Goal: Transaction & Acquisition: Purchase product/service

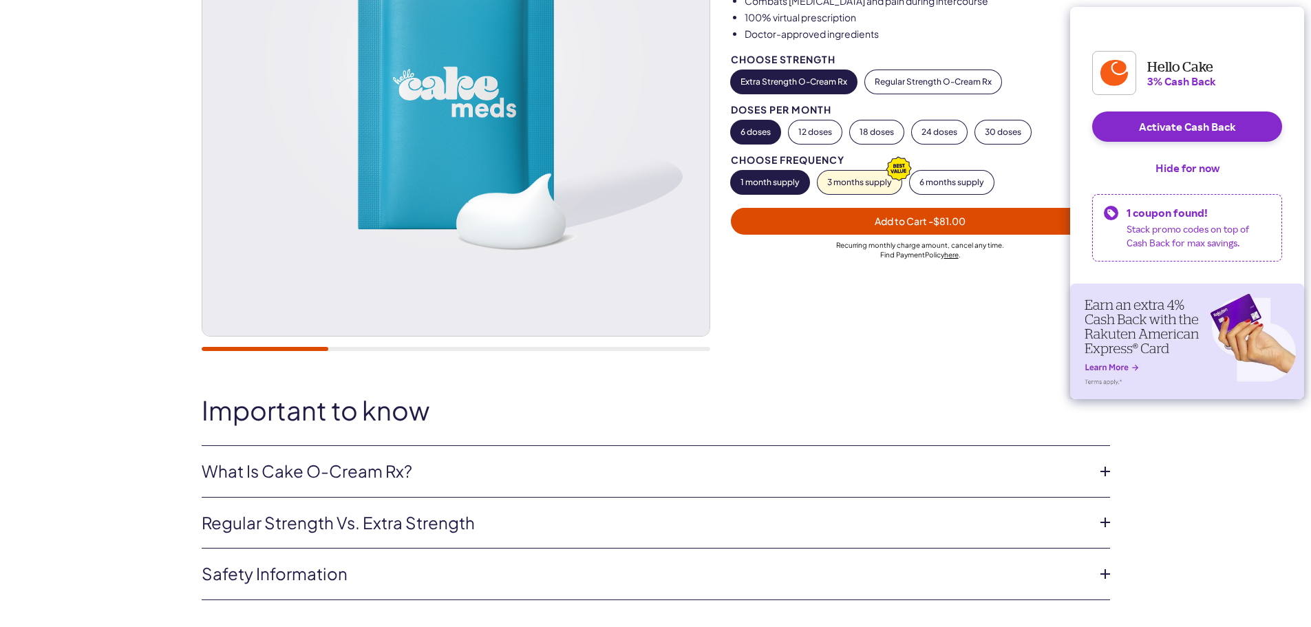
scroll to position [482, 0]
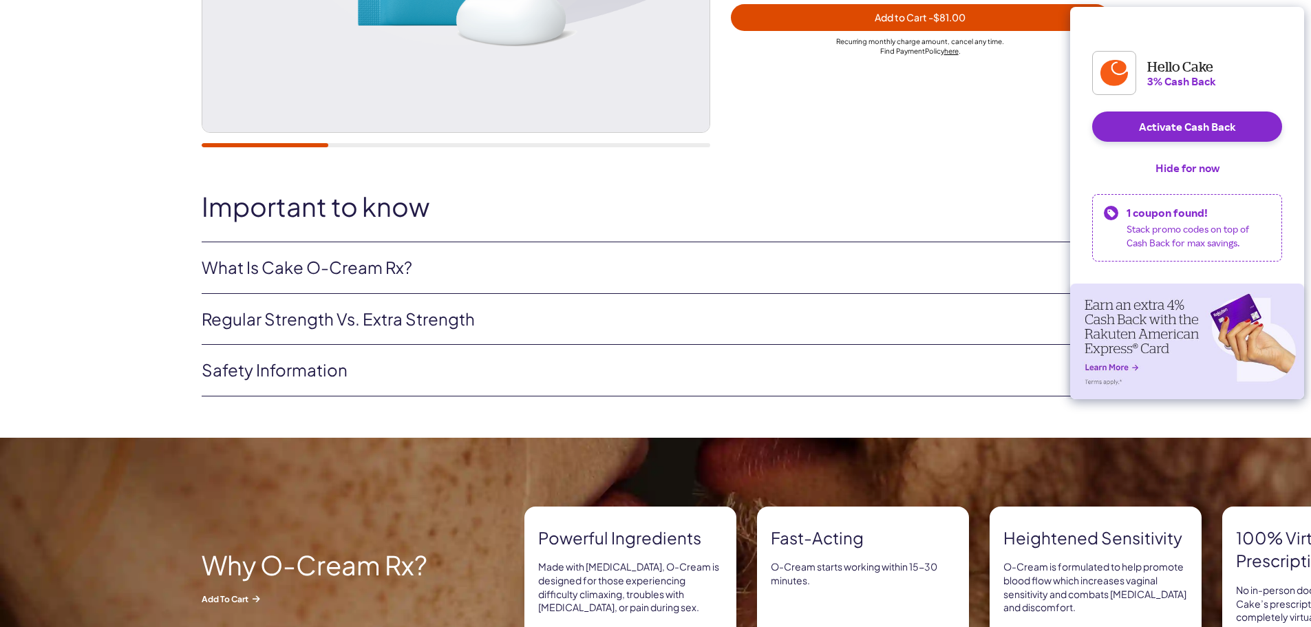
click at [325, 272] on link "What is Cake O-Cream Rx?" at bounding box center [645, 267] width 886 height 23
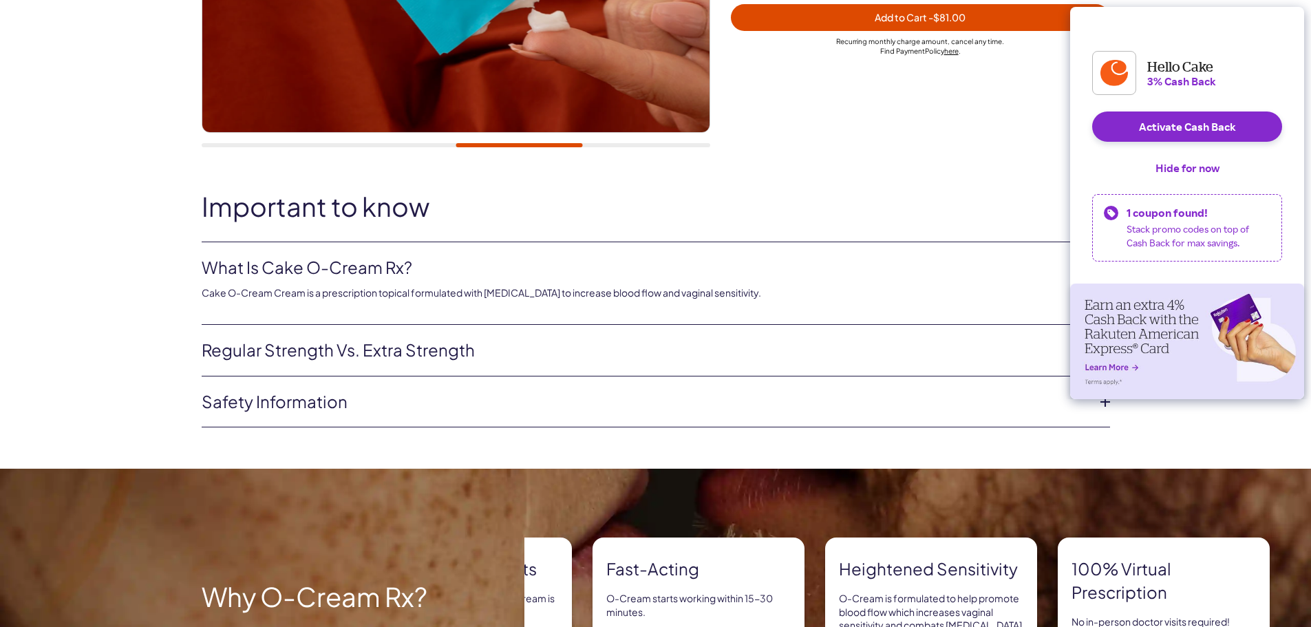
click at [382, 342] on link "Regular strength vs. extra strength" at bounding box center [645, 349] width 886 height 23
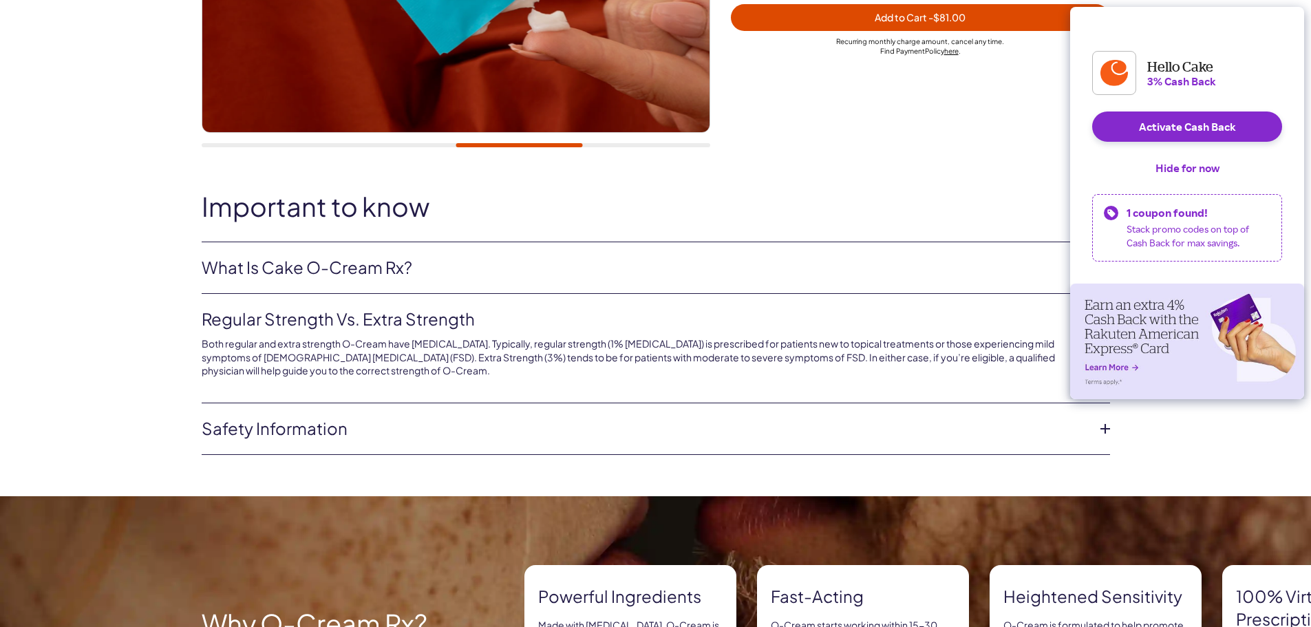
click at [378, 430] on link "Safety information" at bounding box center [645, 428] width 886 height 23
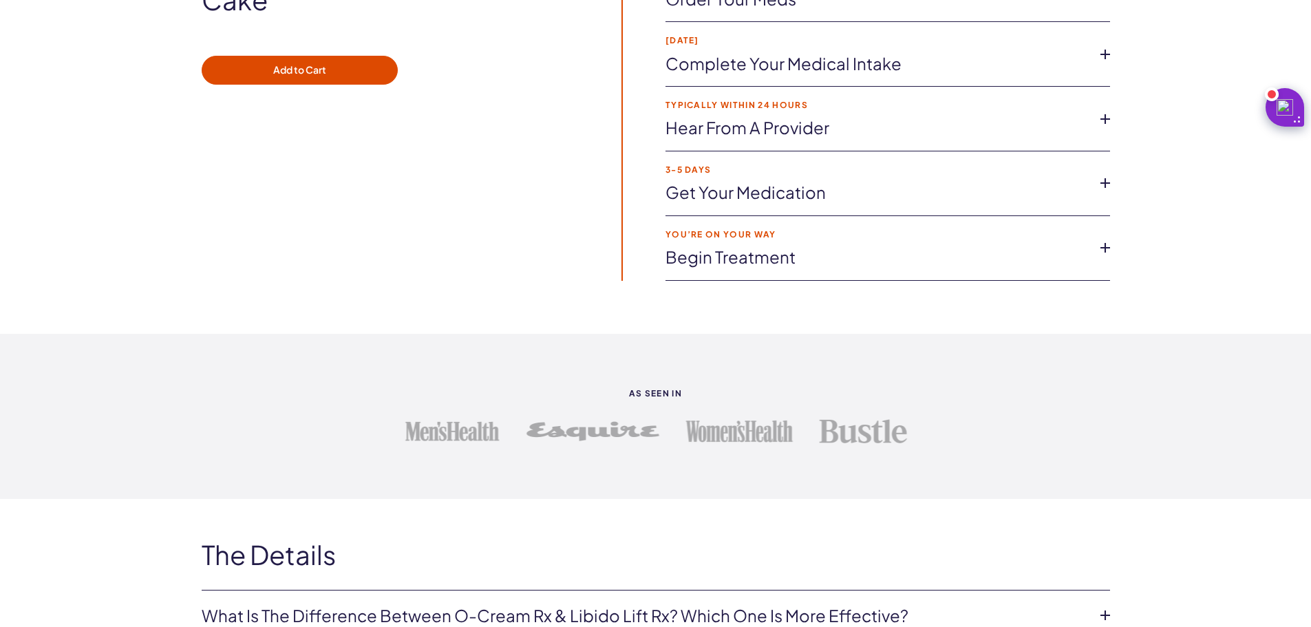
scroll to position [2243, 0]
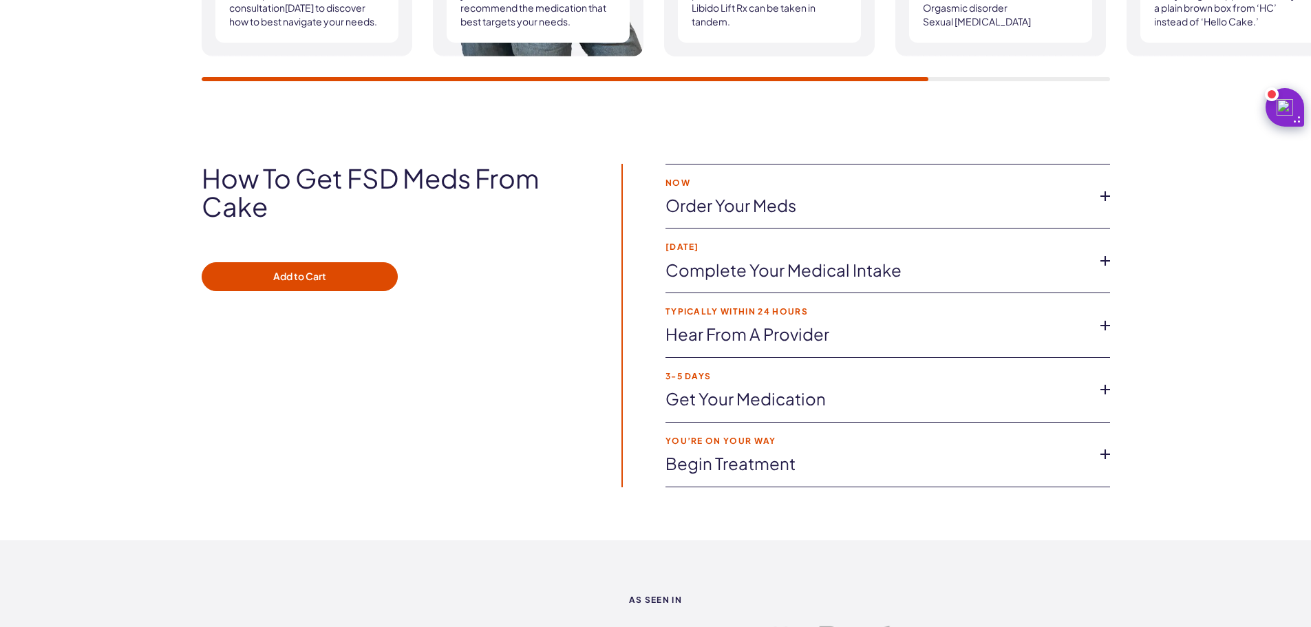
click at [796, 271] on link "Complete your medical intake" at bounding box center [876, 270] width 422 height 23
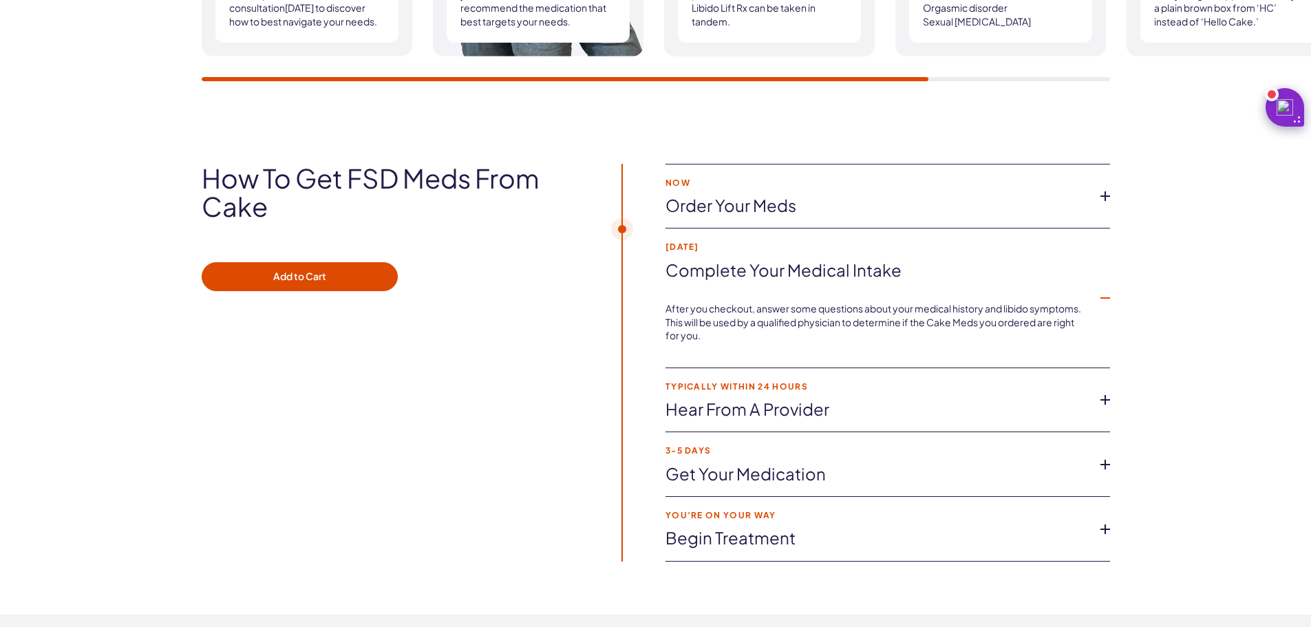
click at [796, 271] on link "Complete your medical intake" at bounding box center [876, 270] width 422 height 23
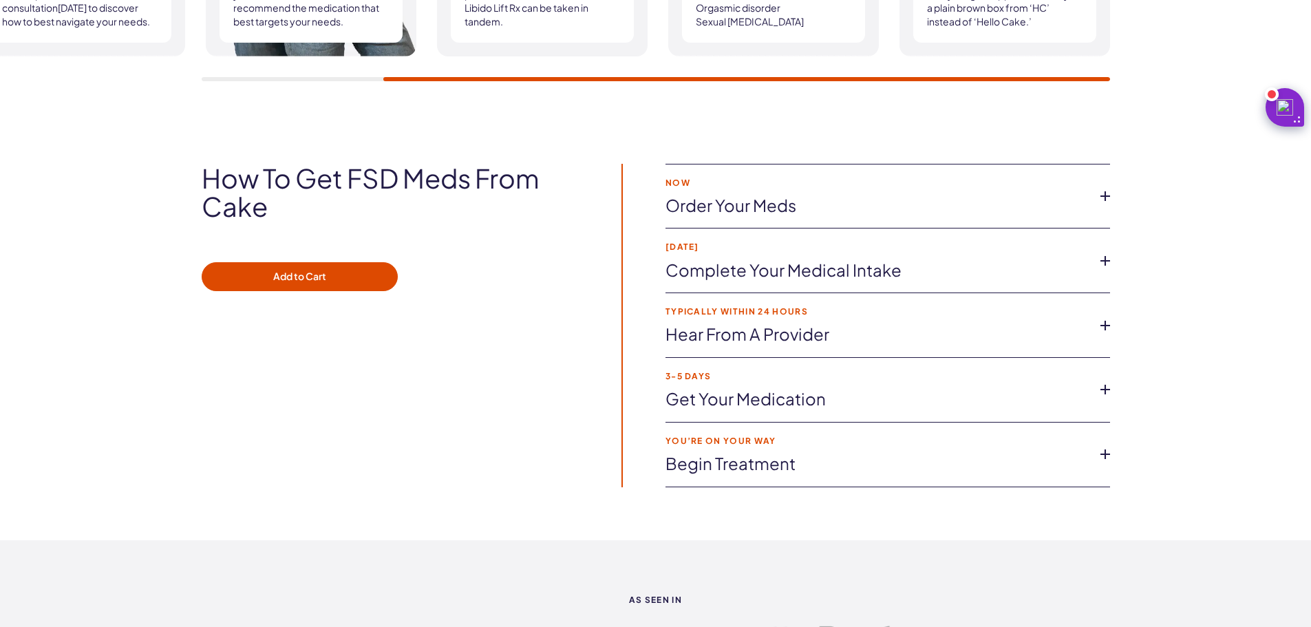
click at [792, 333] on link "Hear from a provider" at bounding box center [876, 334] width 422 height 23
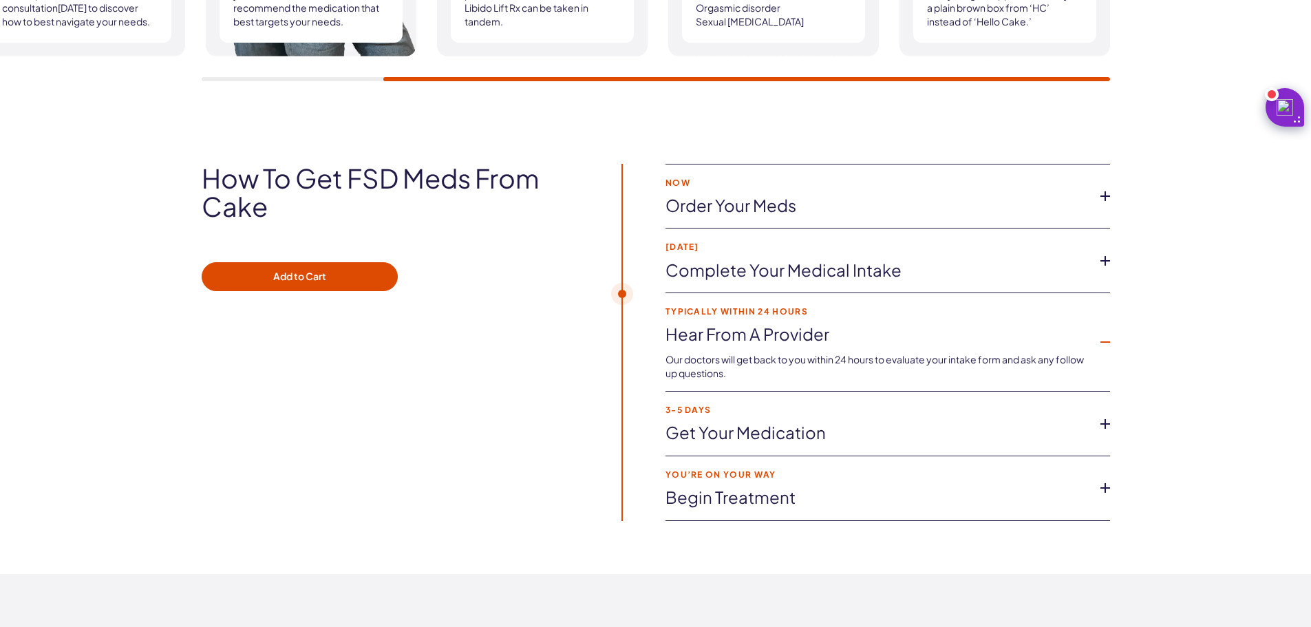
click at [792, 333] on link "Hear from a provider" at bounding box center [876, 334] width 422 height 23
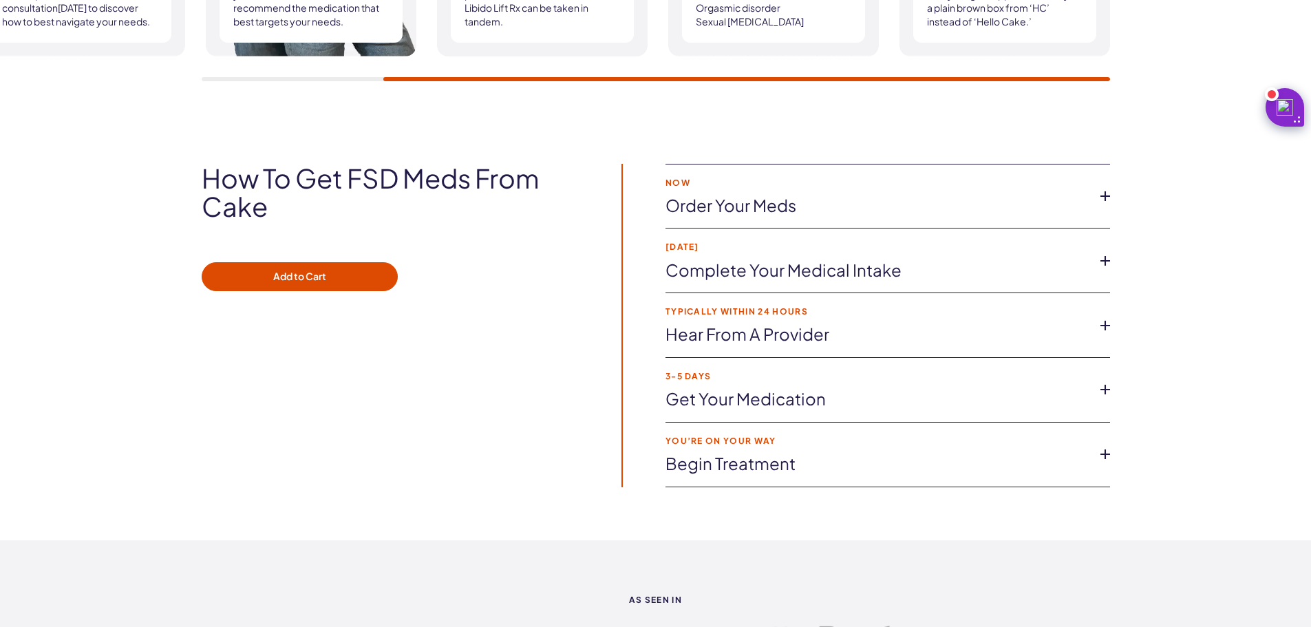
click at [762, 385] on li "3-5 Days Get your medication After you are prescribed, we ship your meds right …" at bounding box center [887, 390] width 444 height 65
click at [773, 401] on link "Get your medication" at bounding box center [876, 398] width 422 height 23
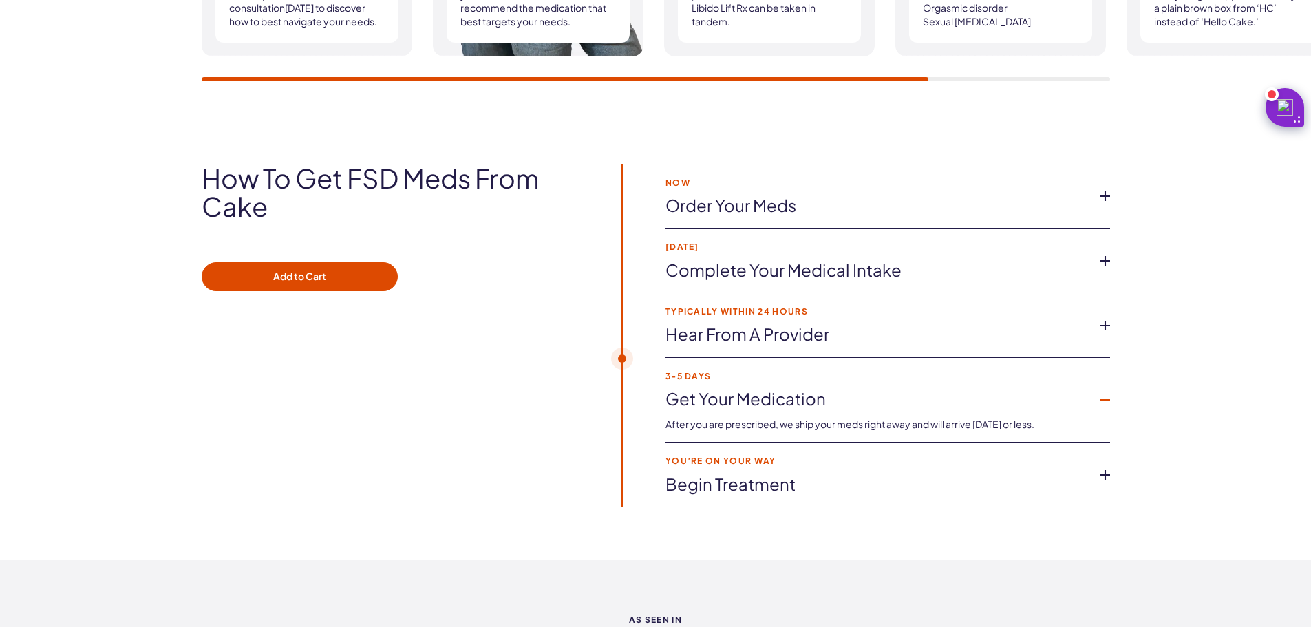
click at [766, 399] on link "Get your medication" at bounding box center [876, 398] width 422 height 23
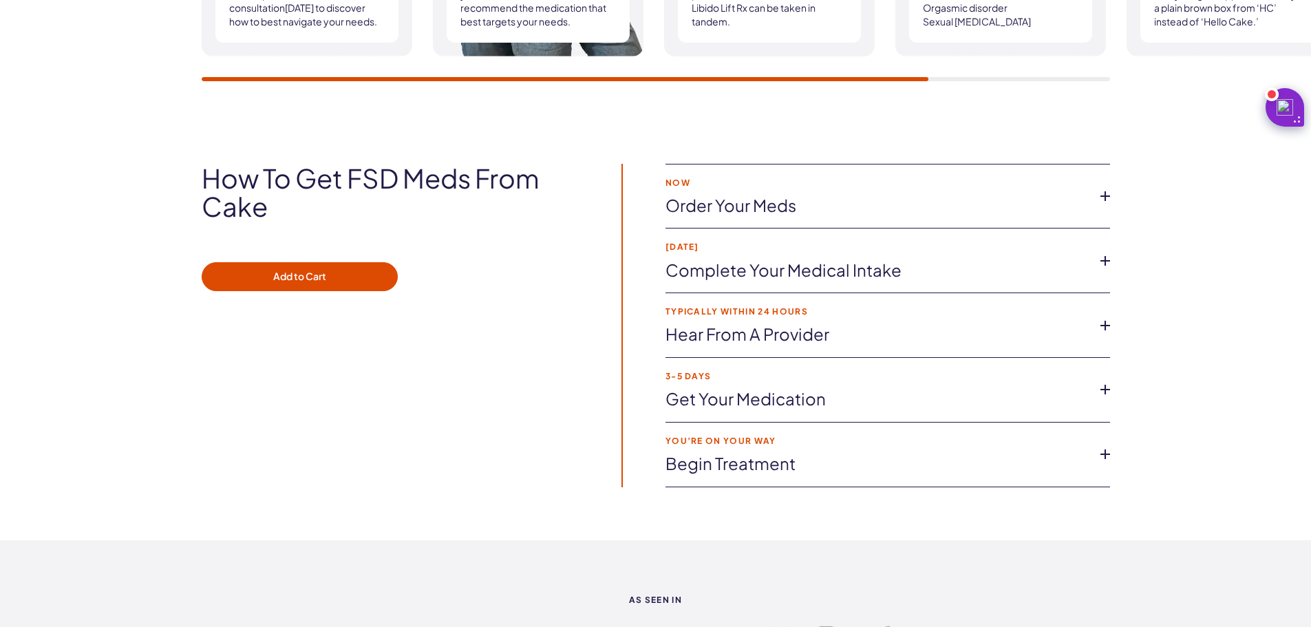
click at [753, 442] on strong "you’re on your way" at bounding box center [876, 440] width 422 height 9
click at [752, 460] on link "Begin treatment" at bounding box center [876, 463] width 422 height 23
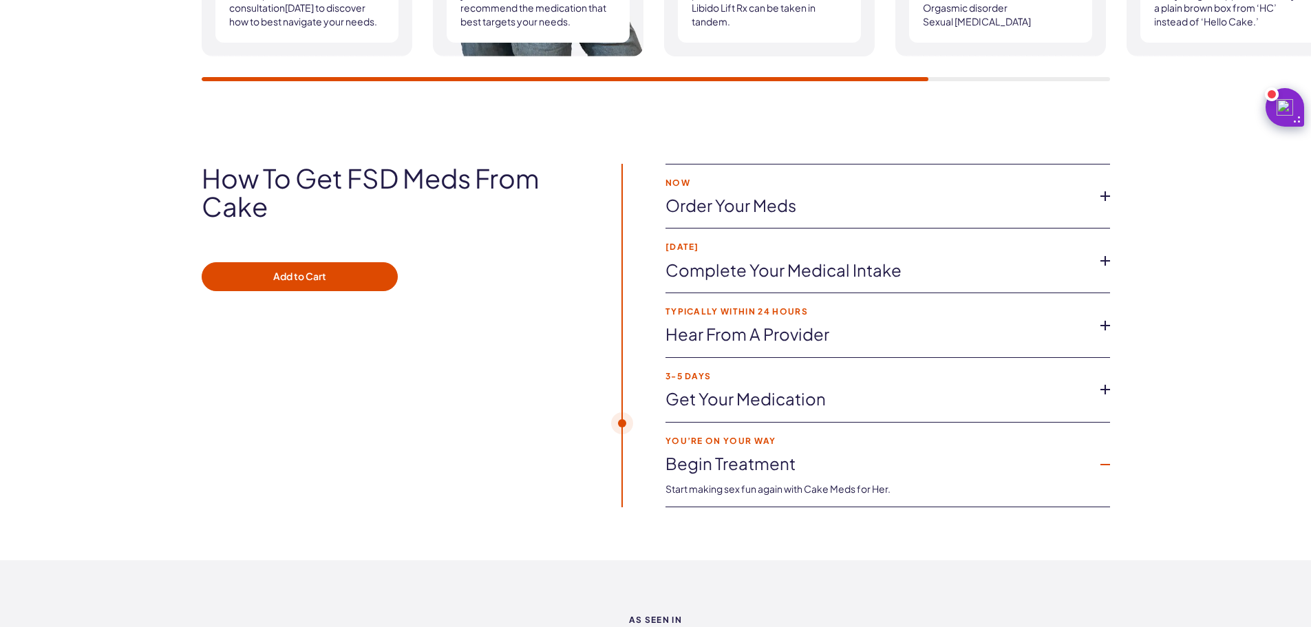
click at [752, 460] on link "Begin treatment" at bounding box center [876, 463] width 422 height 23
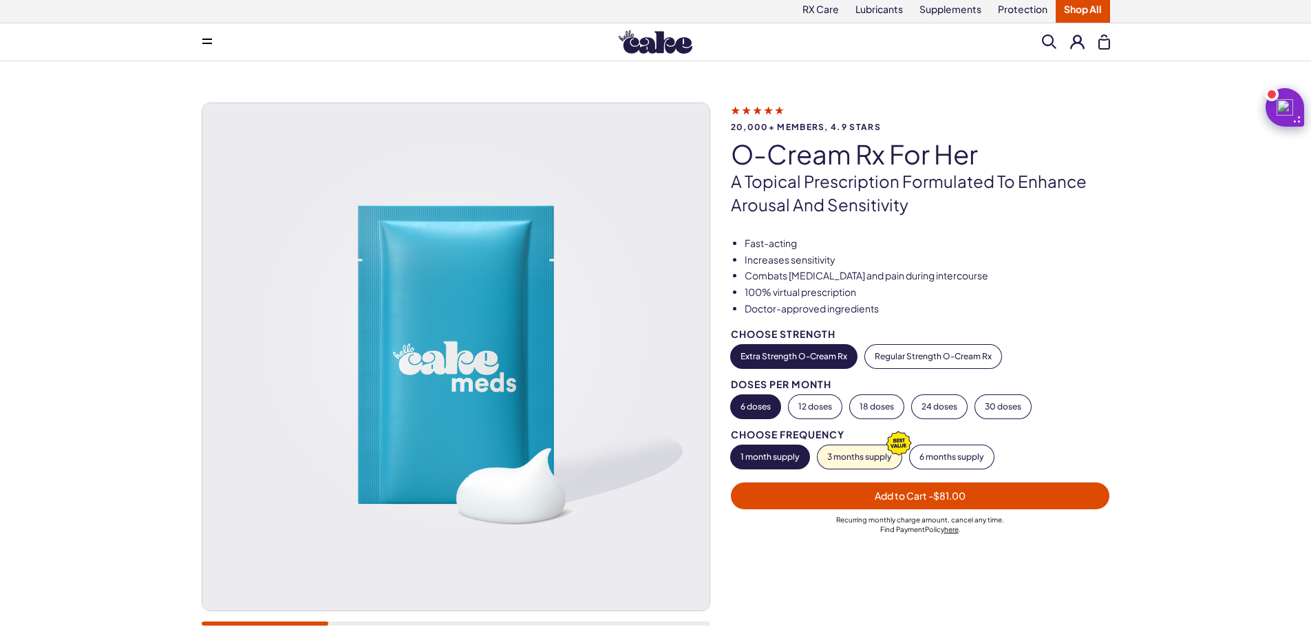
scroll to position [0, 0]
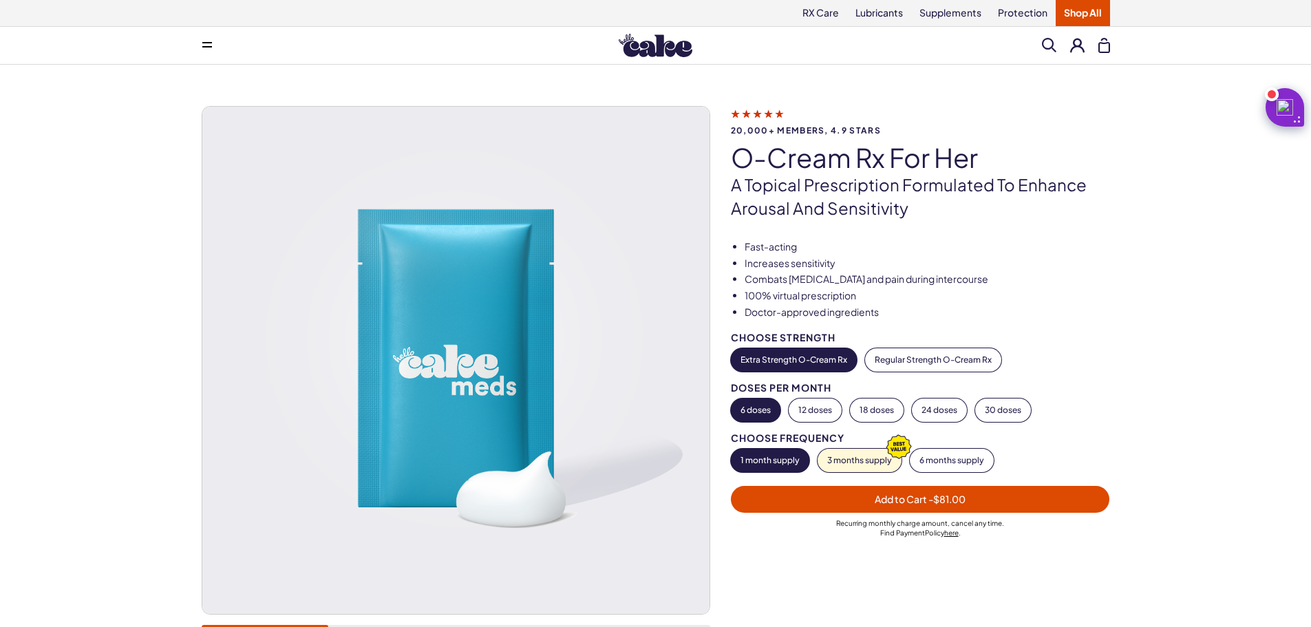
click at [207, 54] on button at bounding box center [207, 46] width 28 height 28
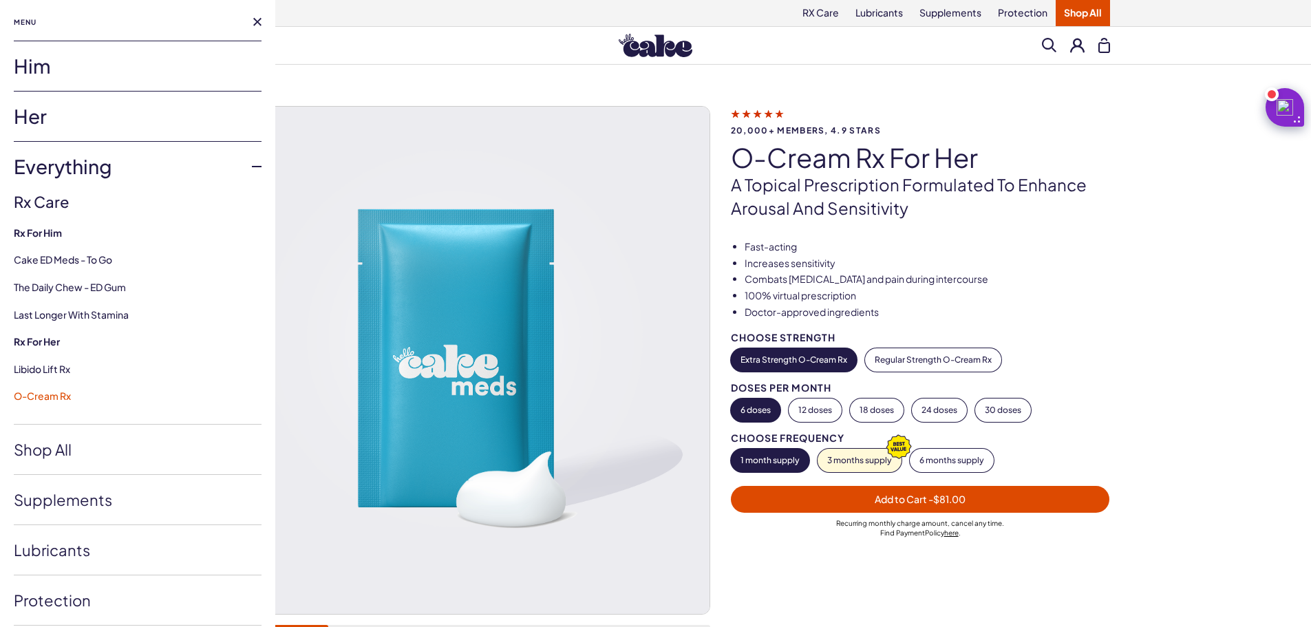
click at [65, 394] on link "O-Cream Rx" at bounding box center [42, 395] width 57 height 12
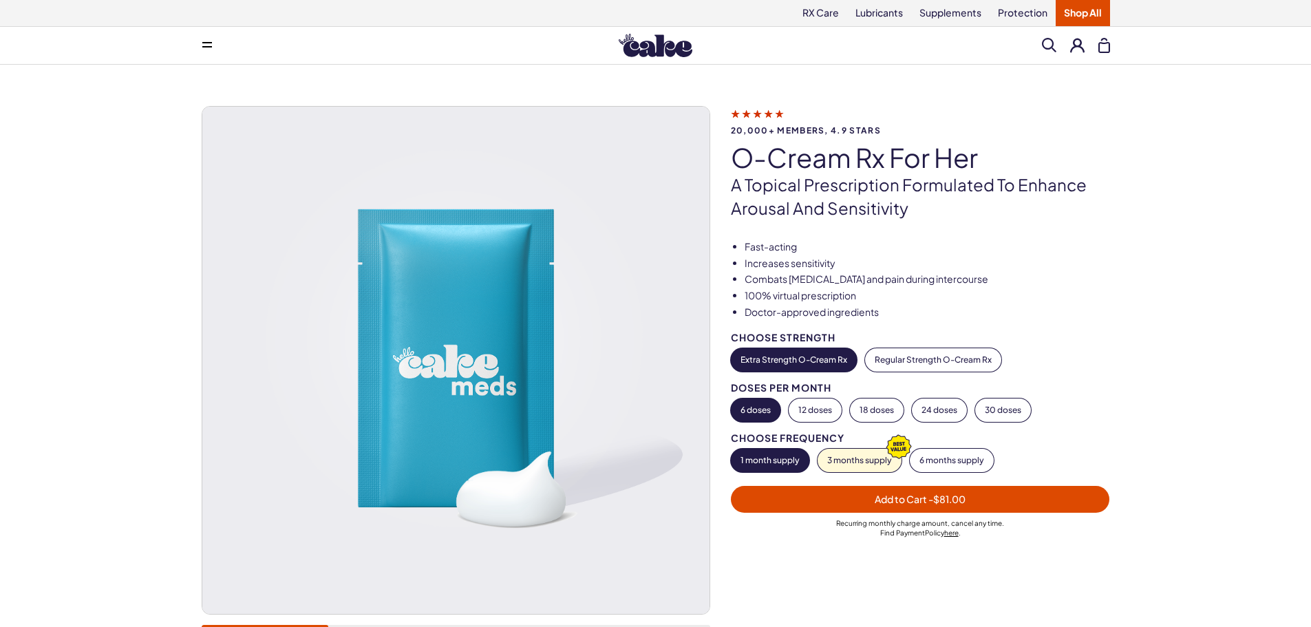
click at [205, 45] on span at bounding box center [207, 45] width 10 height 7
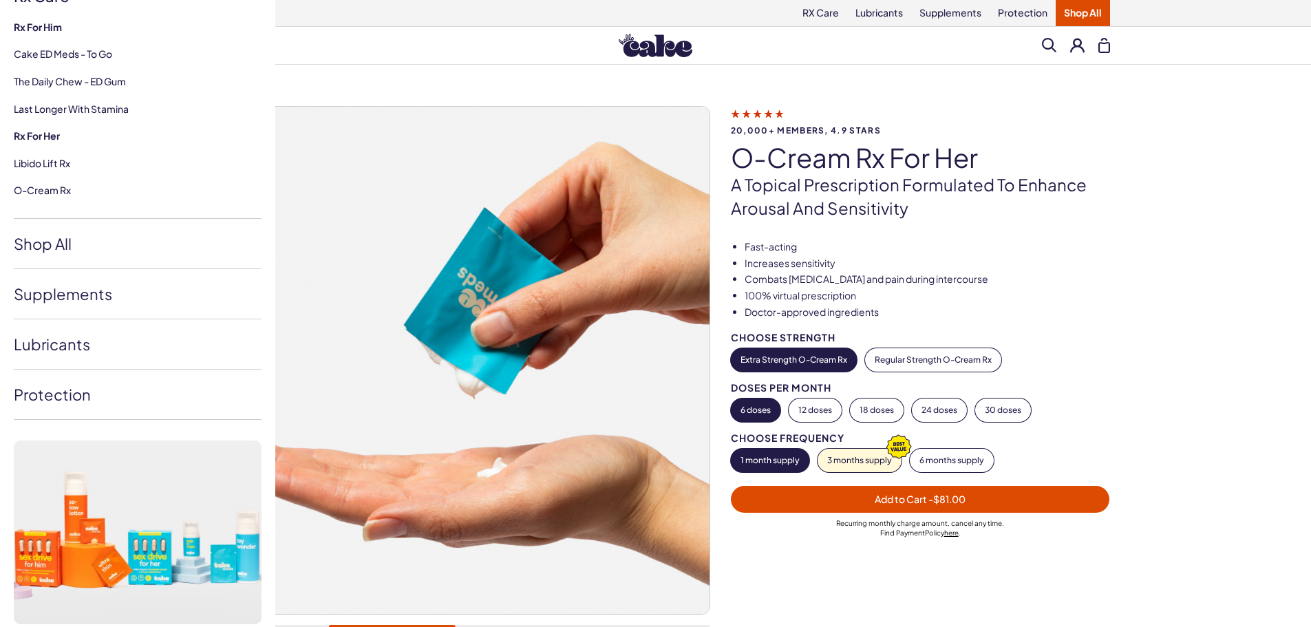
scroll to position [222, 0]
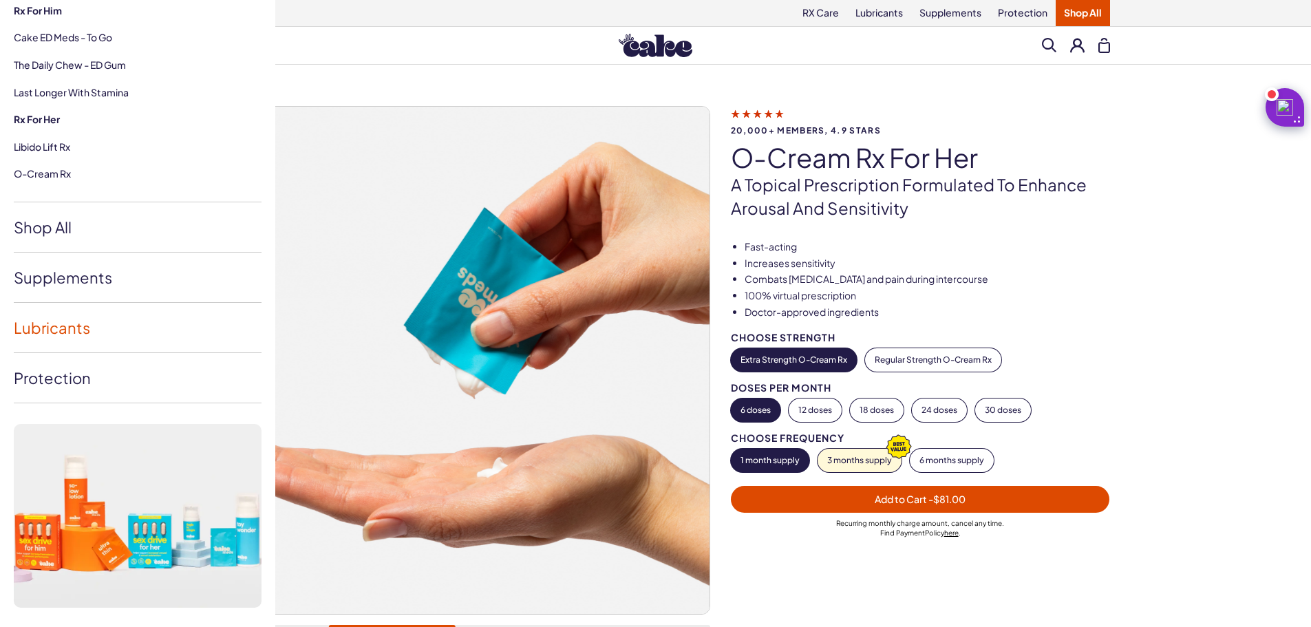
click at [66, 326] on link "Lubricants" at bounding box center [138, 328] width 248 height 50
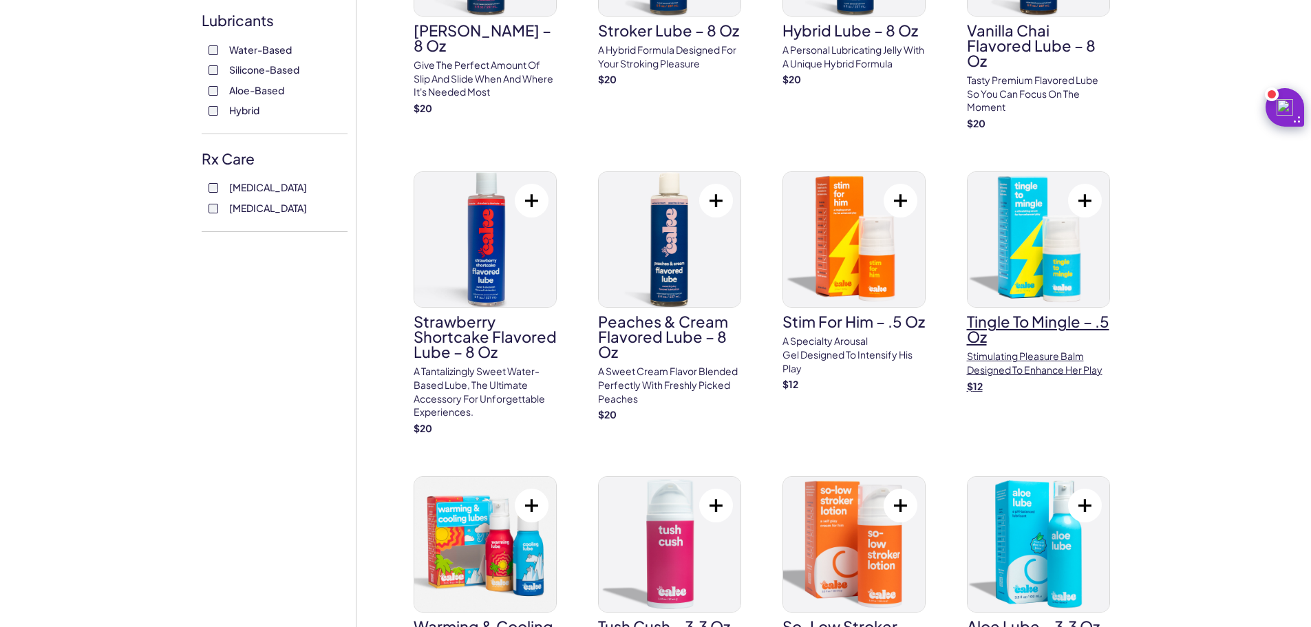
scroll to position [550, 0]
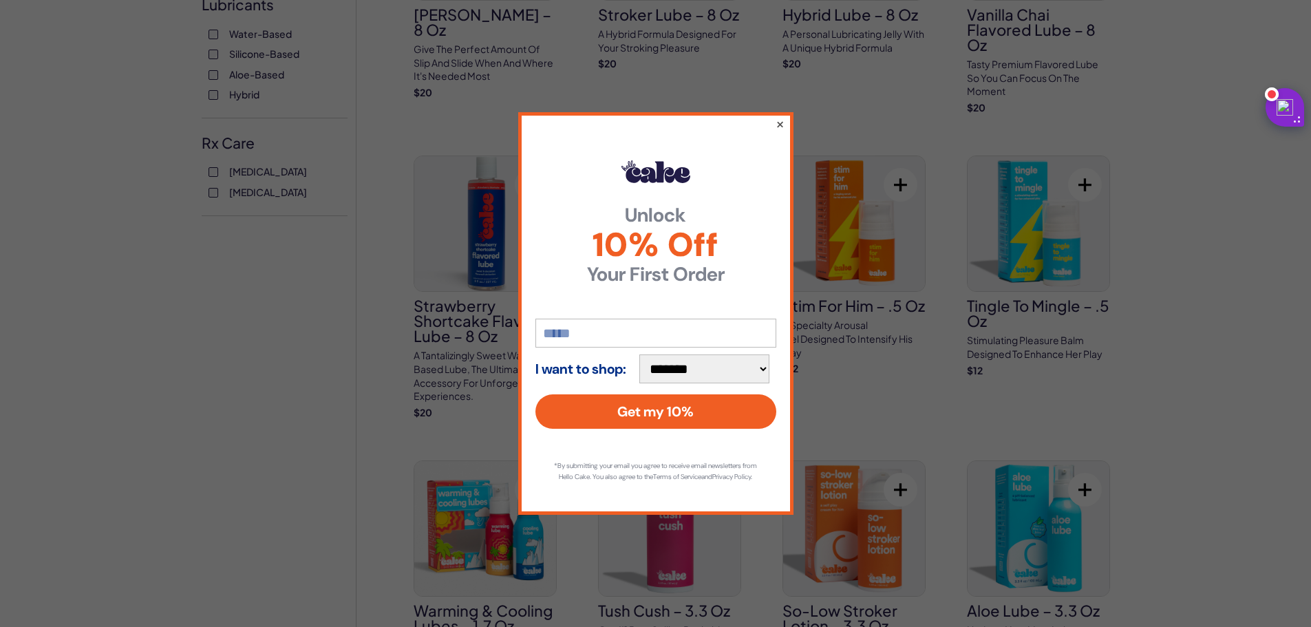
click at [780, 119] on button "×" at bounding box center [779, 124] width 9 height 17
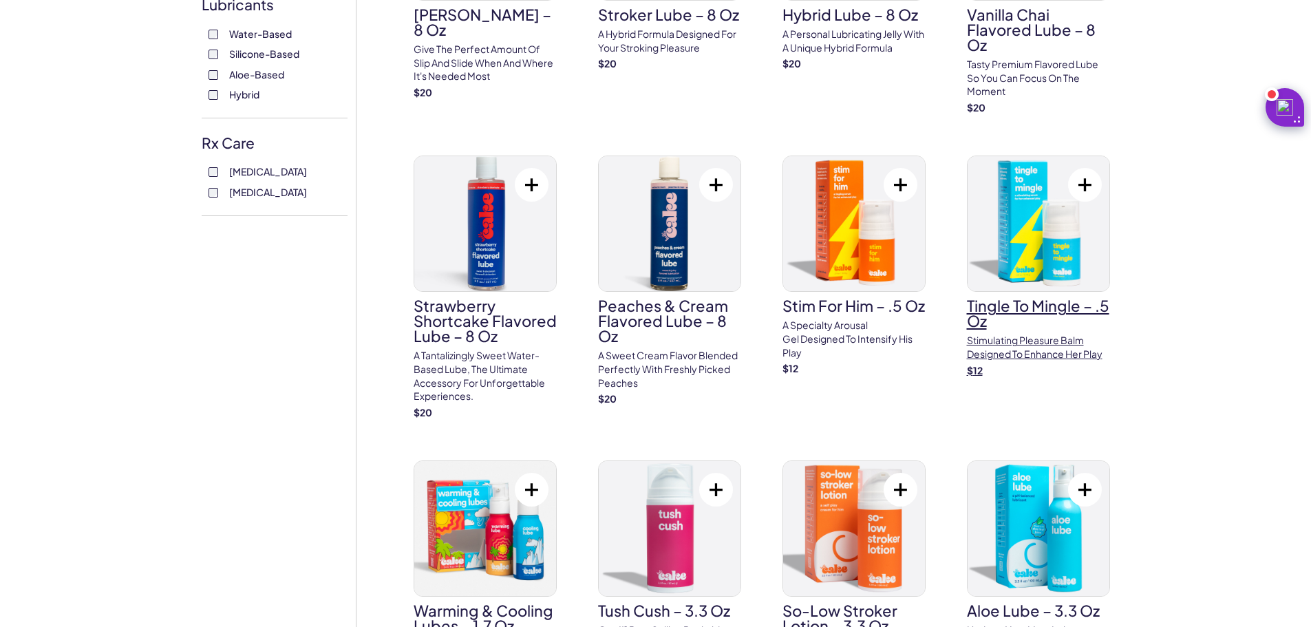
click at [1021, 258] on img at bounding box center [1038, 223] width 142 height 135
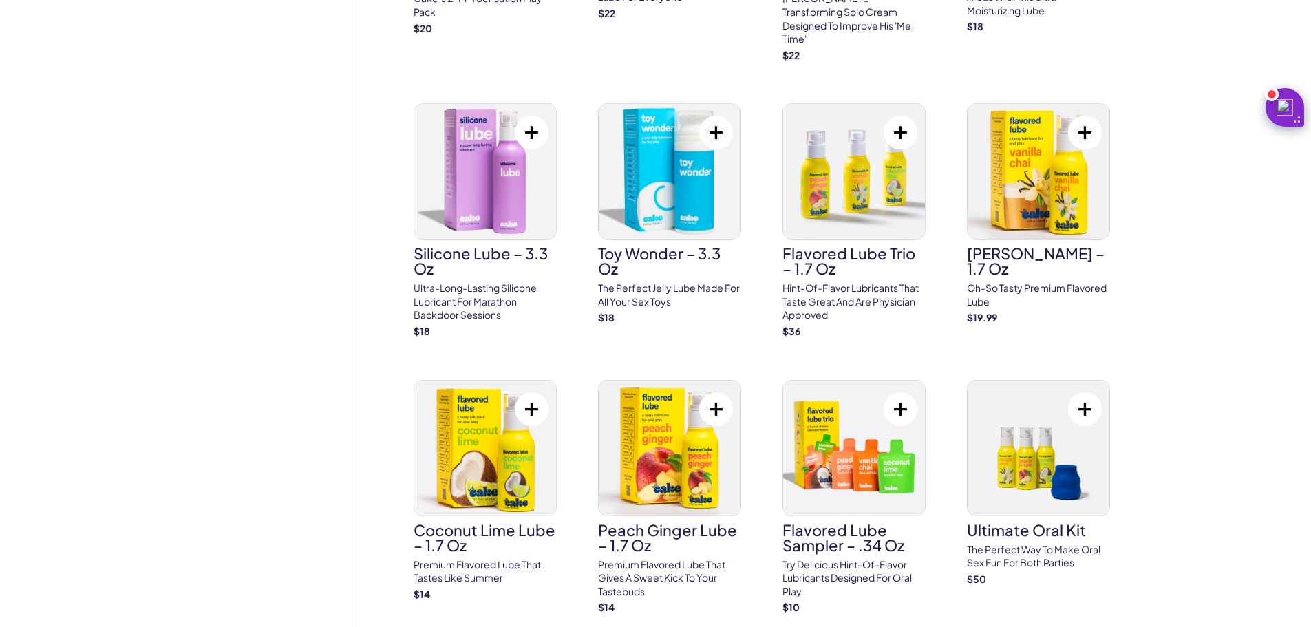
scroll to position [1445, 0]
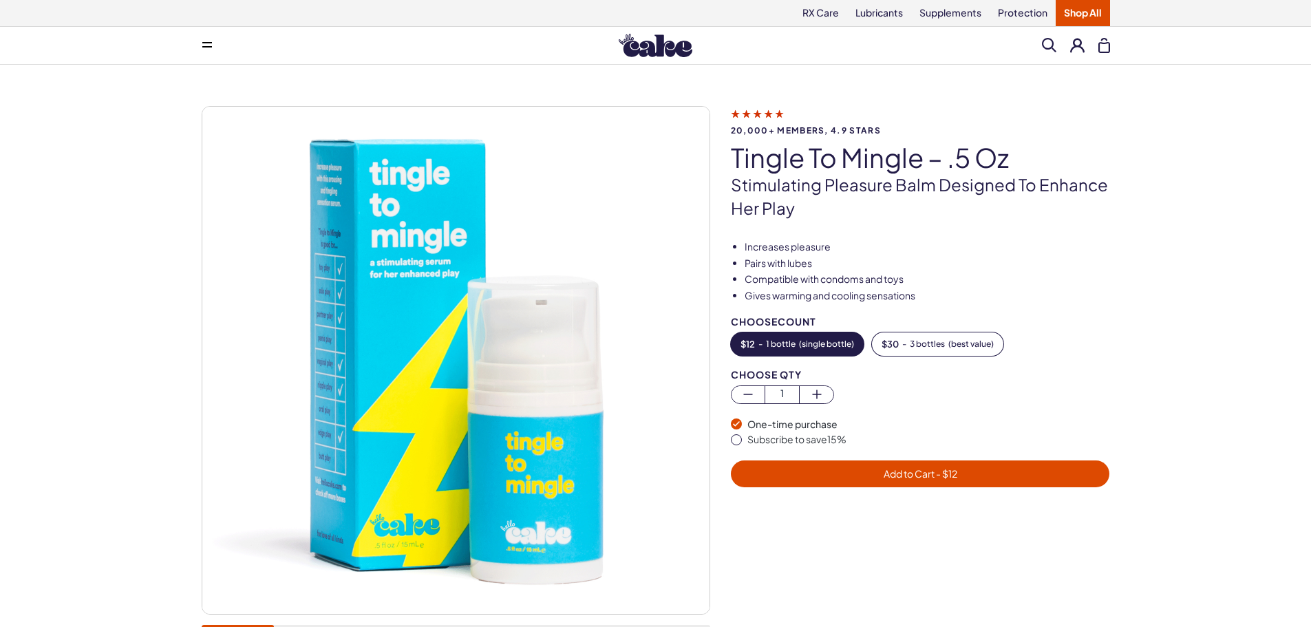
drag, startPoint x: 795, startPoint y: 286, endPoint x: 733, endPoint y: 278, distance: 61.8
click at [744, 278] on li "Compatible with condoms and toys" at bounding box center [926, 279] width 365 height 14
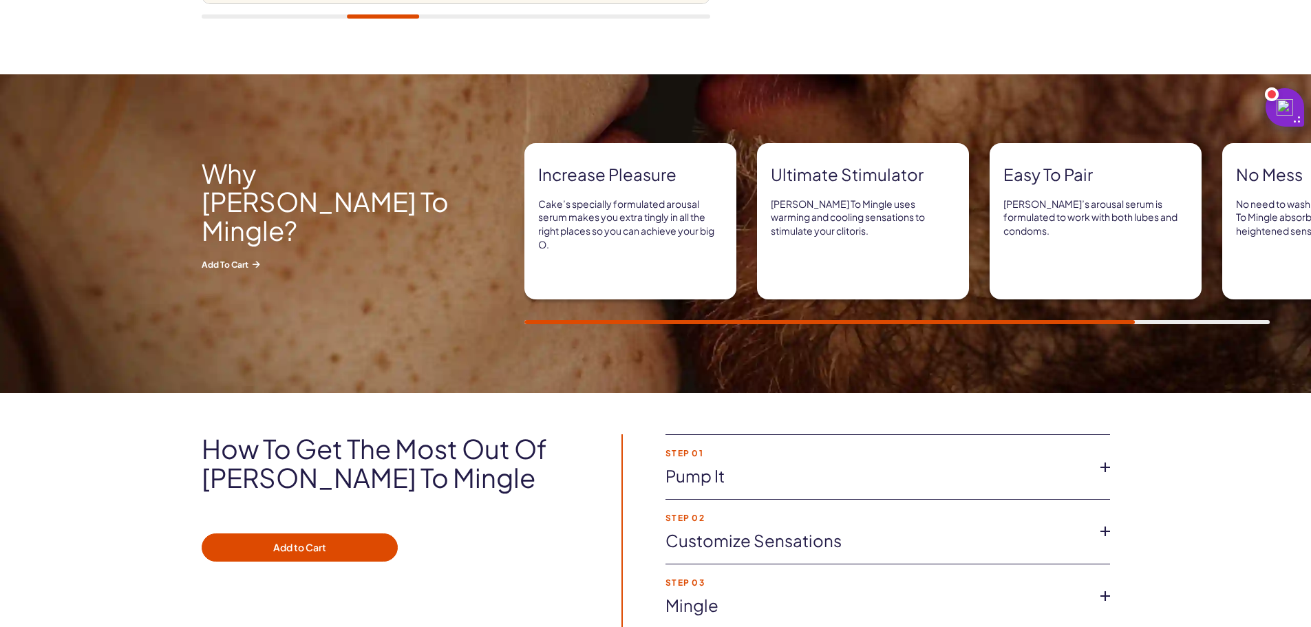
scroll to position [550, 0]
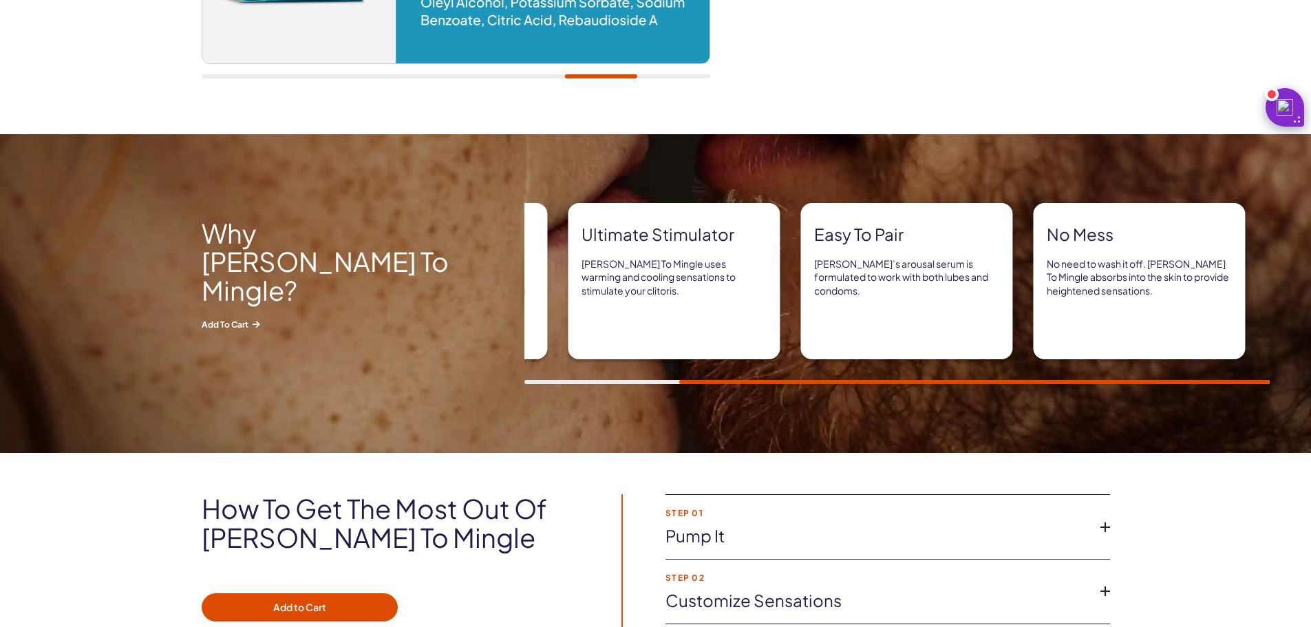
click at [592, 322] on div "Ultimate stimulator Tingle To Mingle uses warming and cooling sensations to sti…" at bounding box center [674, 281] width 212 height 156
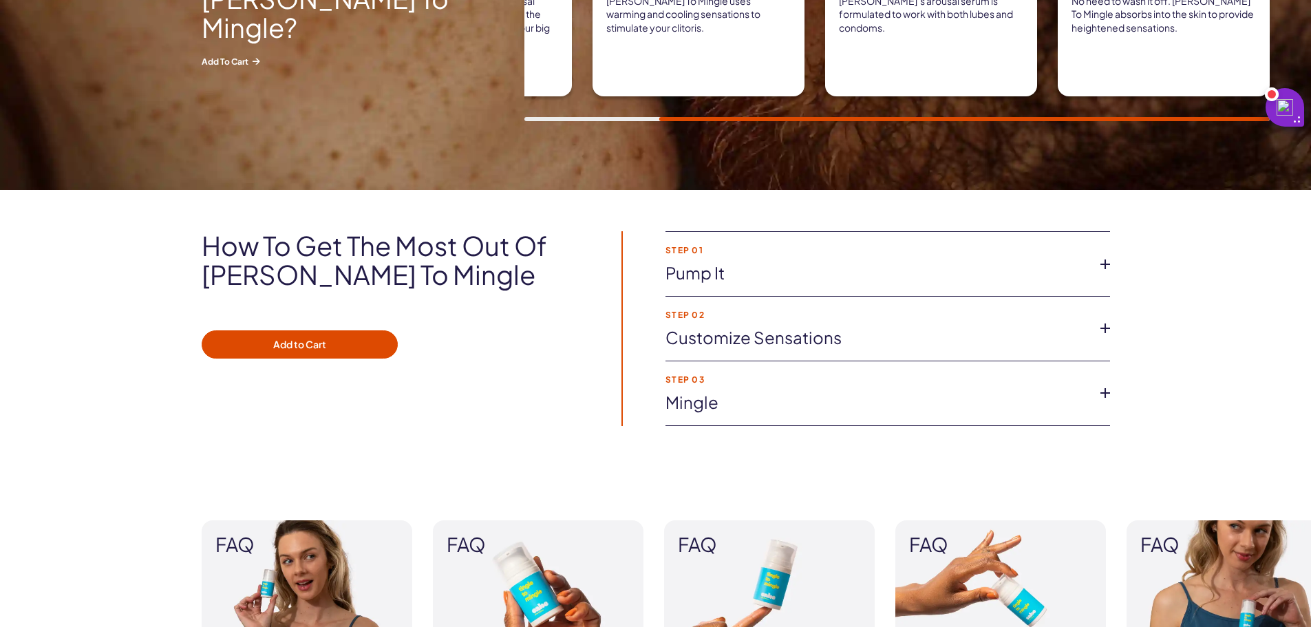
scroll to position [826, 0]
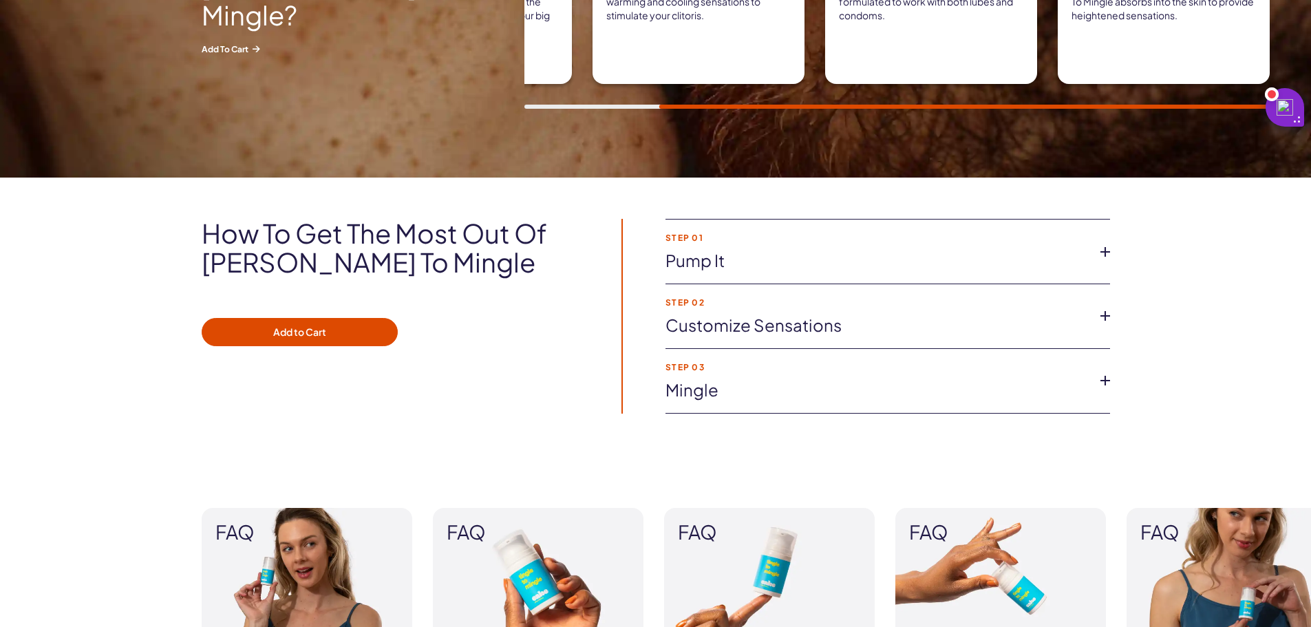
click at [698, 332] on link "Customize Sensations" at bounding box center [876, 325] width 422 height 23
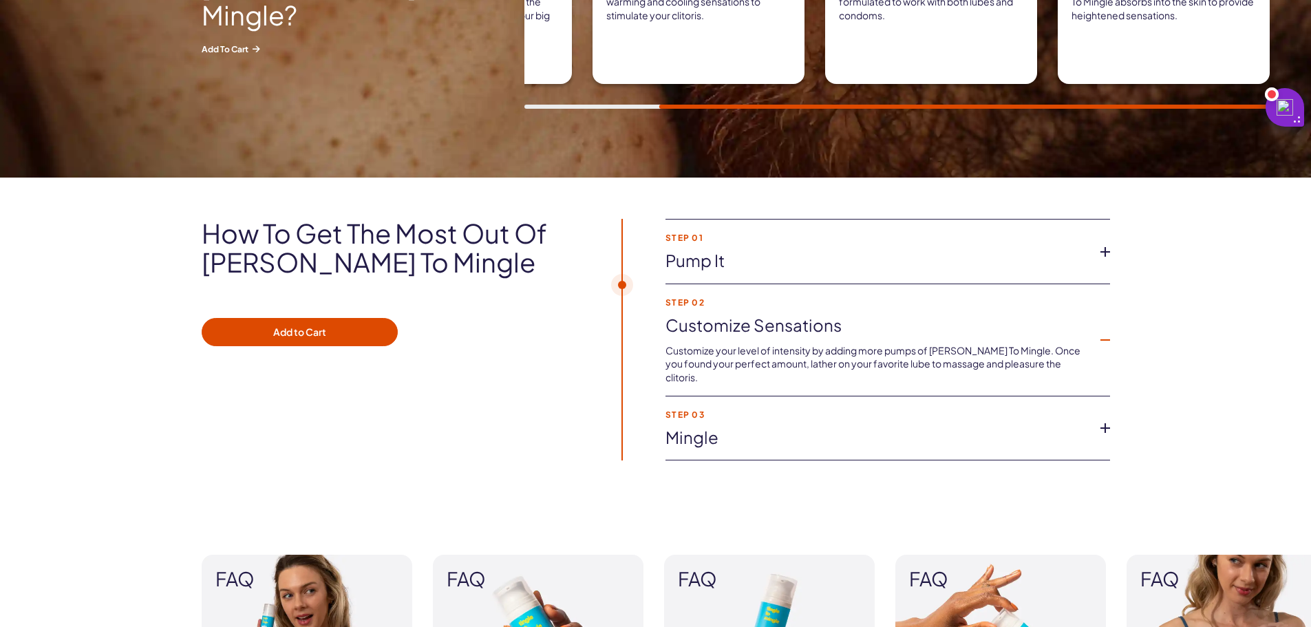
drag, startPoint x: 745, startPoint y: 424, endPoint x: 718, endPoint y: 420, distance: 27.1
click at [718, 426] on link "Mingle" at bounding box center [876, 437] width 422 height 23
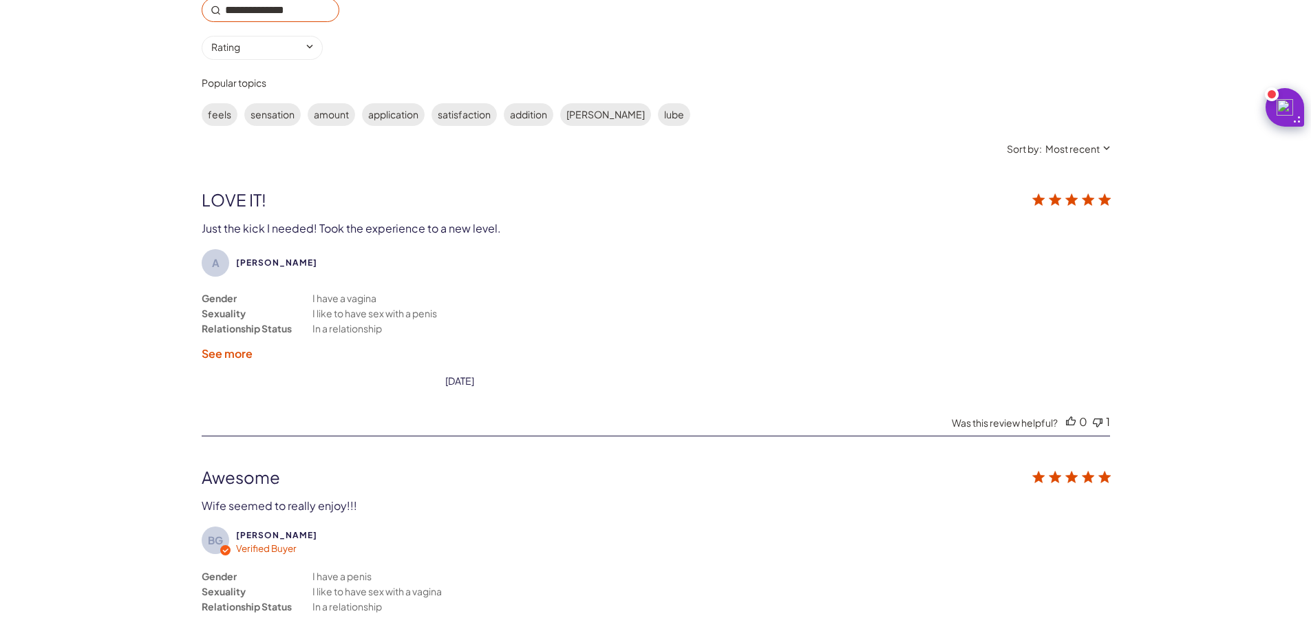
scroll to position [2477, 0]
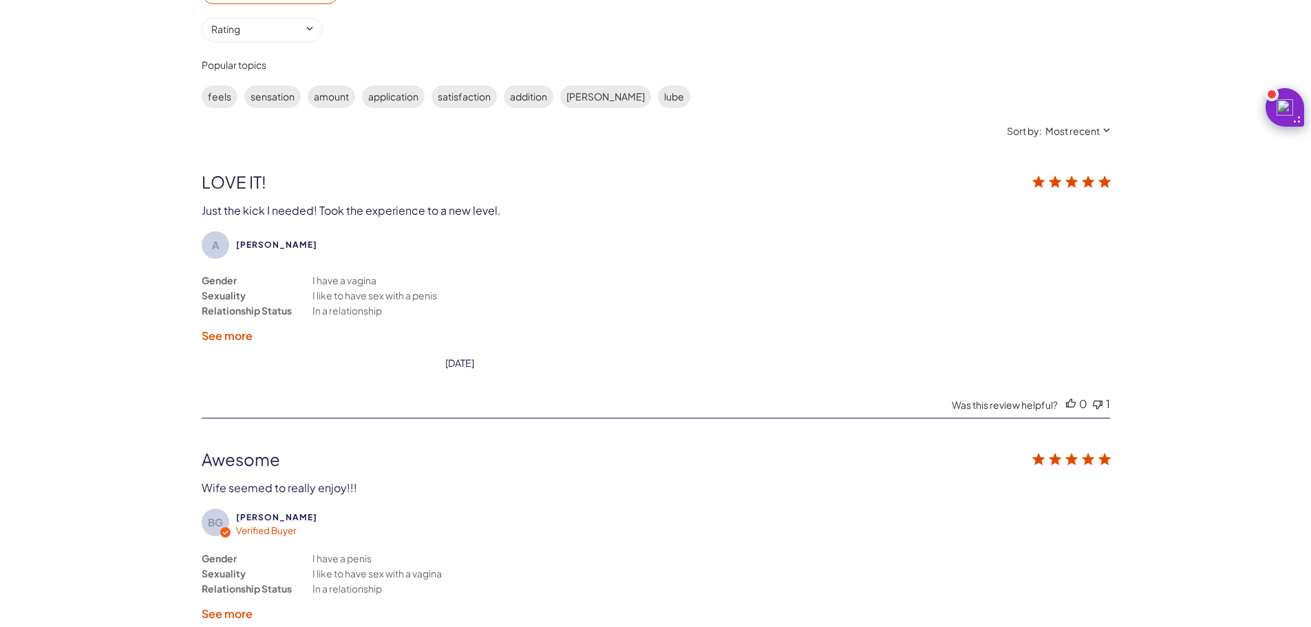
drag, startPoint x: 569, startPoint y: 411, endPoint x: 393, endPoint y: 314, distance: 201.4
click at [393, 314] on div "Gender Sexuality Relationship Status I have a vagina I like to have sex with a …" at bounding box center [374, 294] width 344 height 45
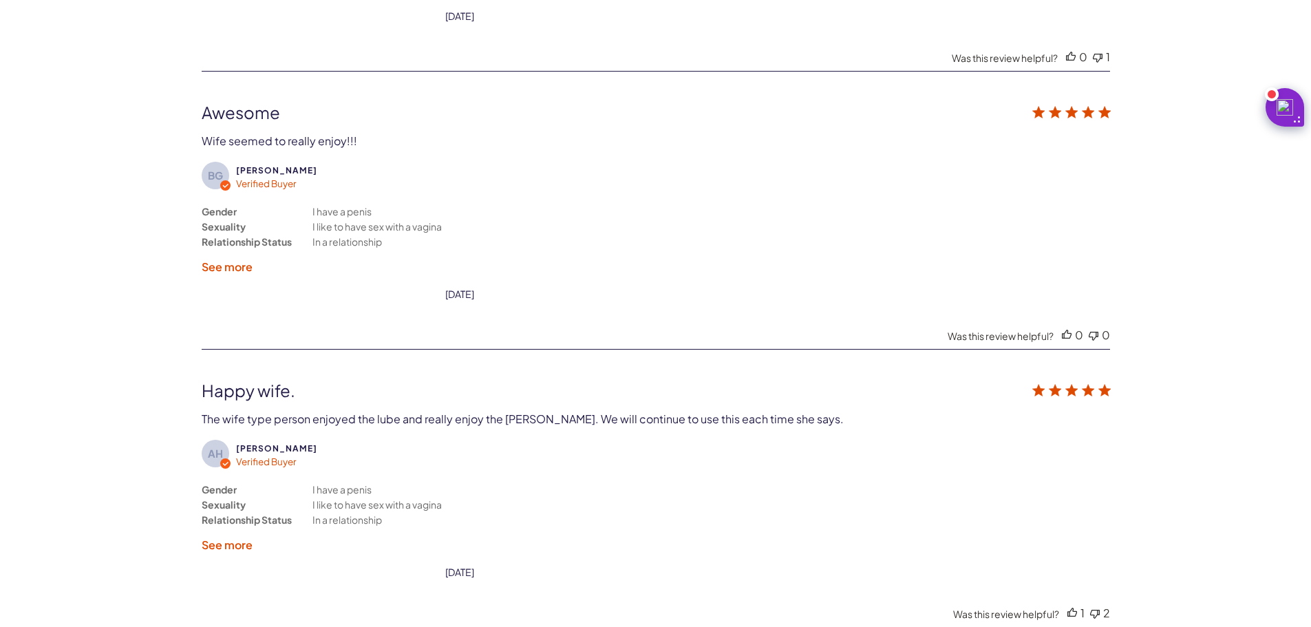
scroll to position [2890, 0]
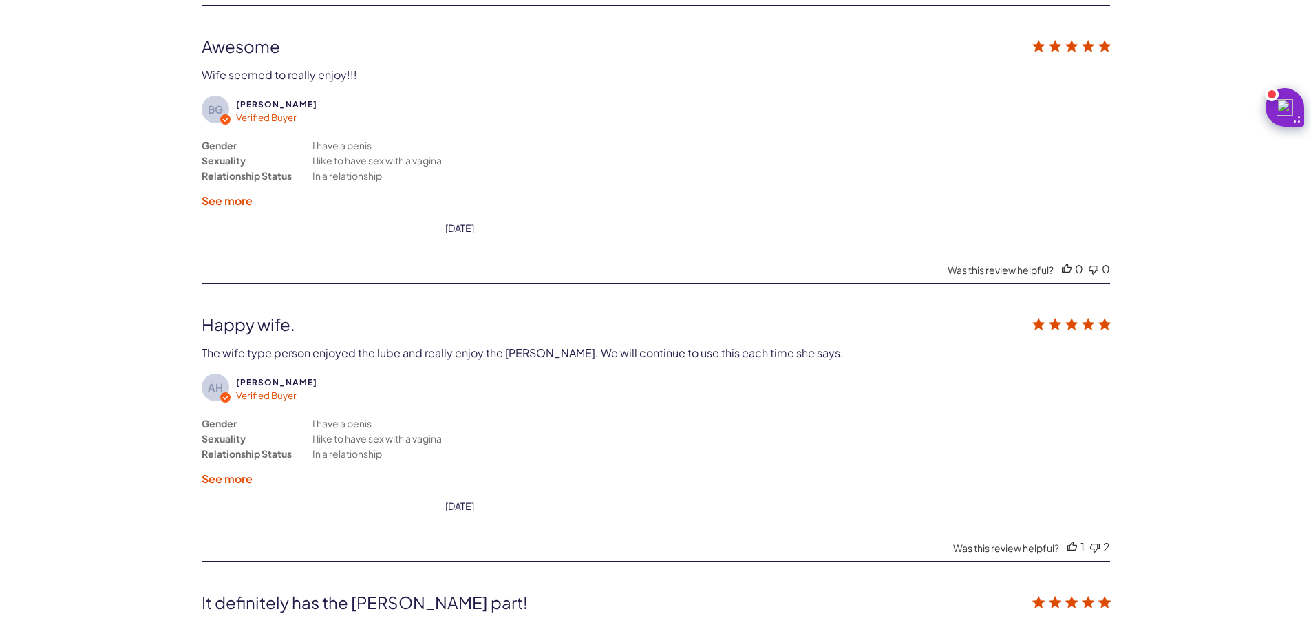
drag, startPoint x: 382, startPoint y: 309, endPoint x: 295, endPoint y: 353, distance: 97.2
click at [292, 349] on div "The wife type person enjoyed the lube and really enjoy the tingle. We will cont…" at bounding box center [523, 352] width 642 height 14
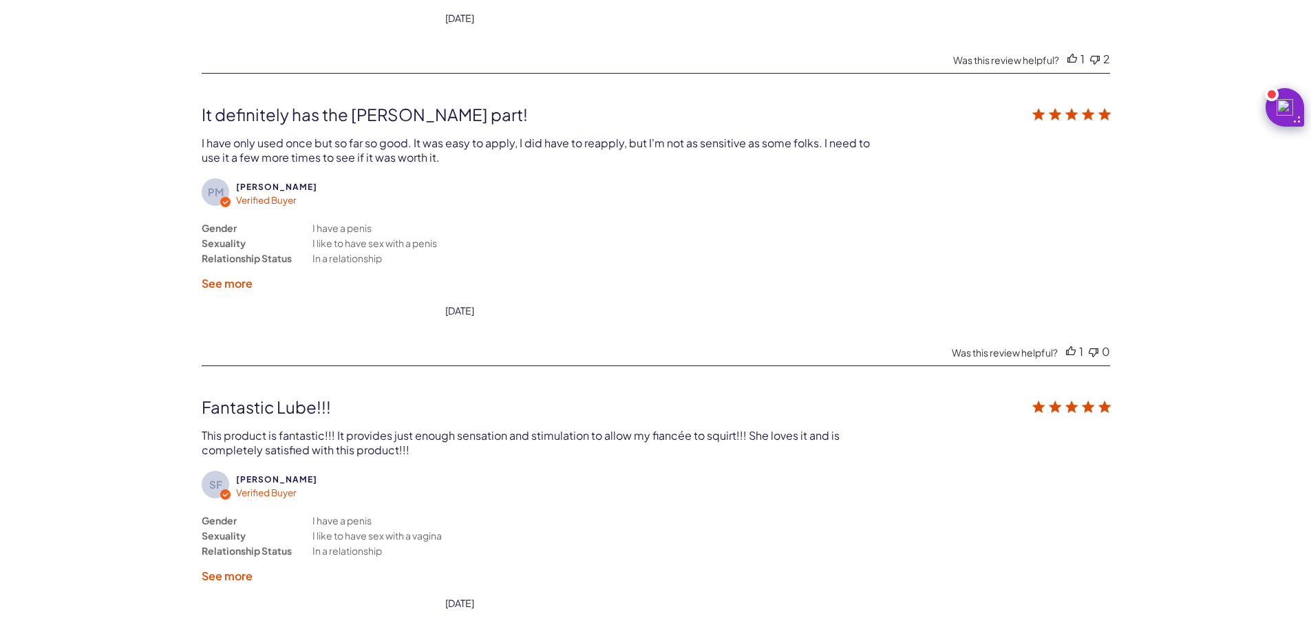
scroll to position [3440, 0]
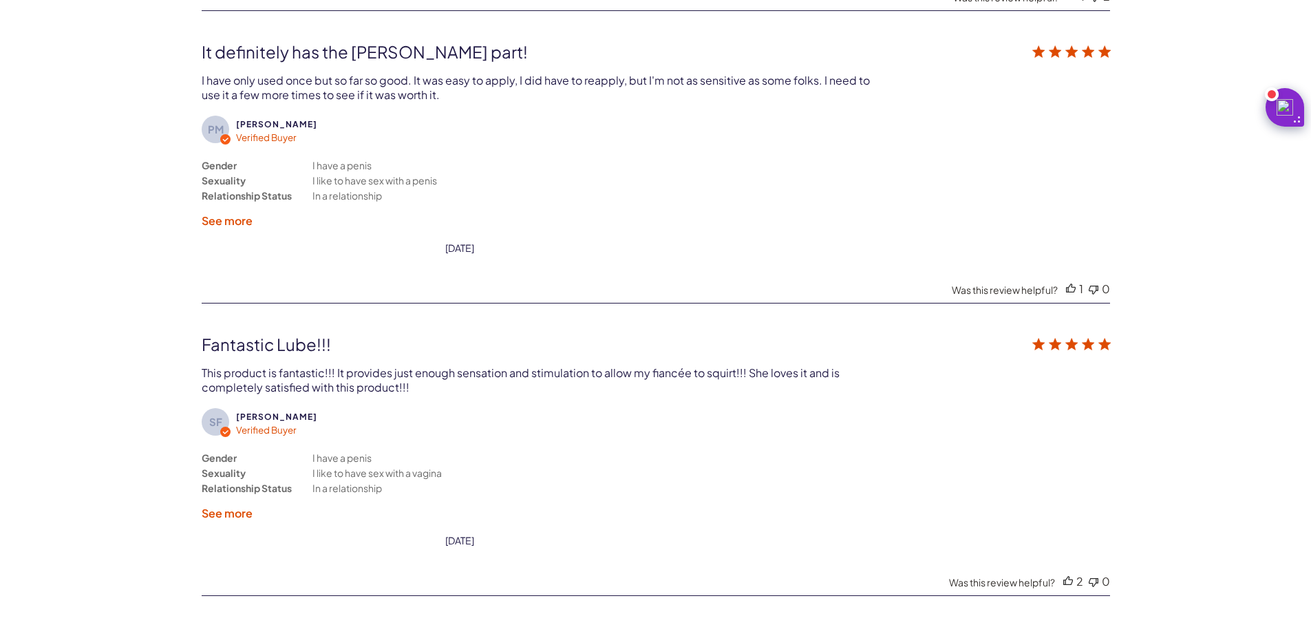
drag, startPoint x: 521, startPoint y: 366, endPoint x: 416, endPoint y: 394, distance: 108.3
click at [416, 394] on div "SF Sean F. Verified Buyer Gender Sexuality Relationship Status I have a penis I…" at bounding box center [656, 440] width 908 height 213
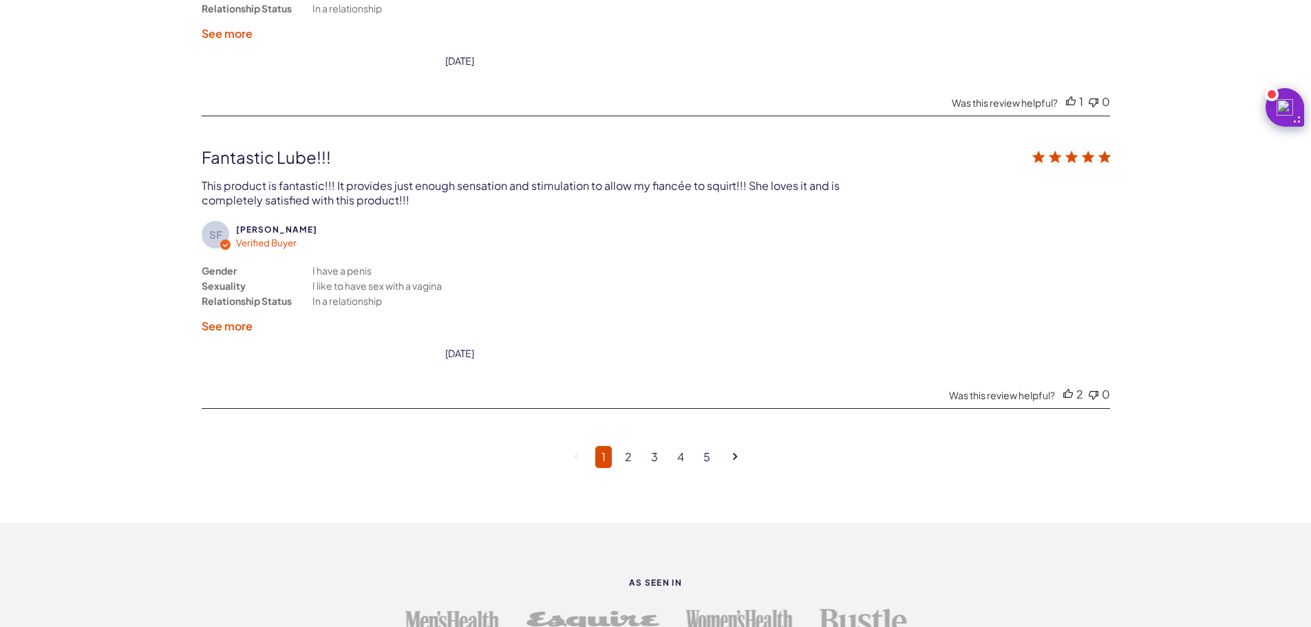
scroll to position [3646, 0]
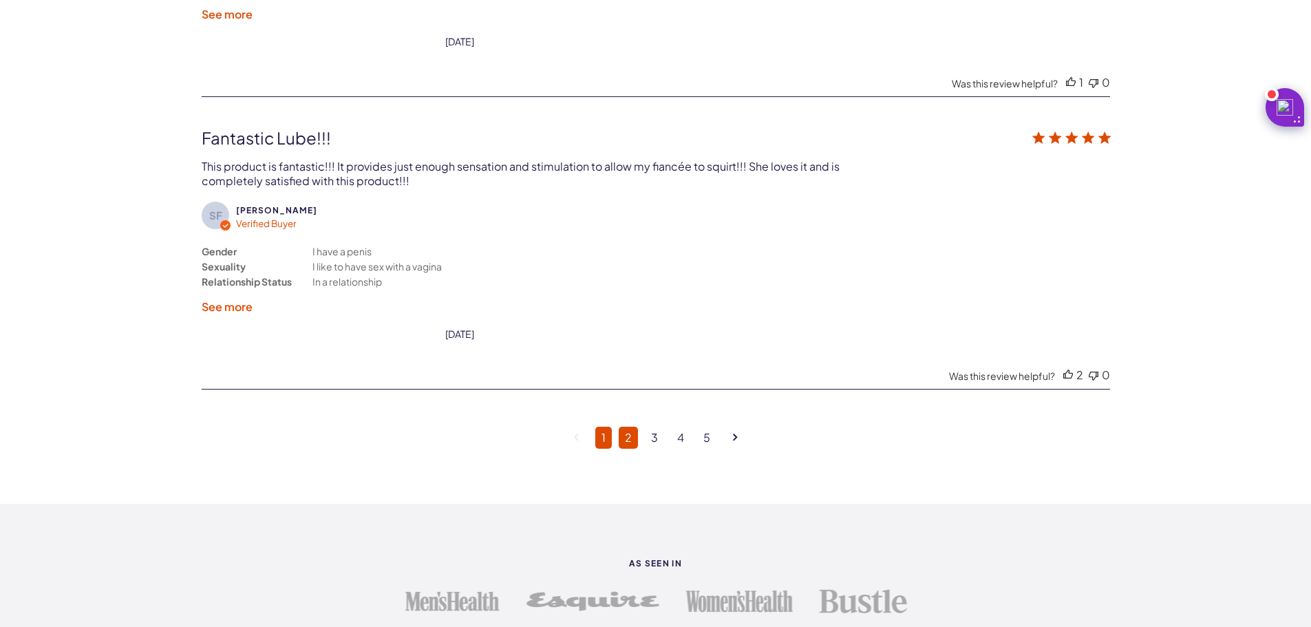
click at [623, 446] on link "2" at bounding box center [628, 438] width 19 height 22
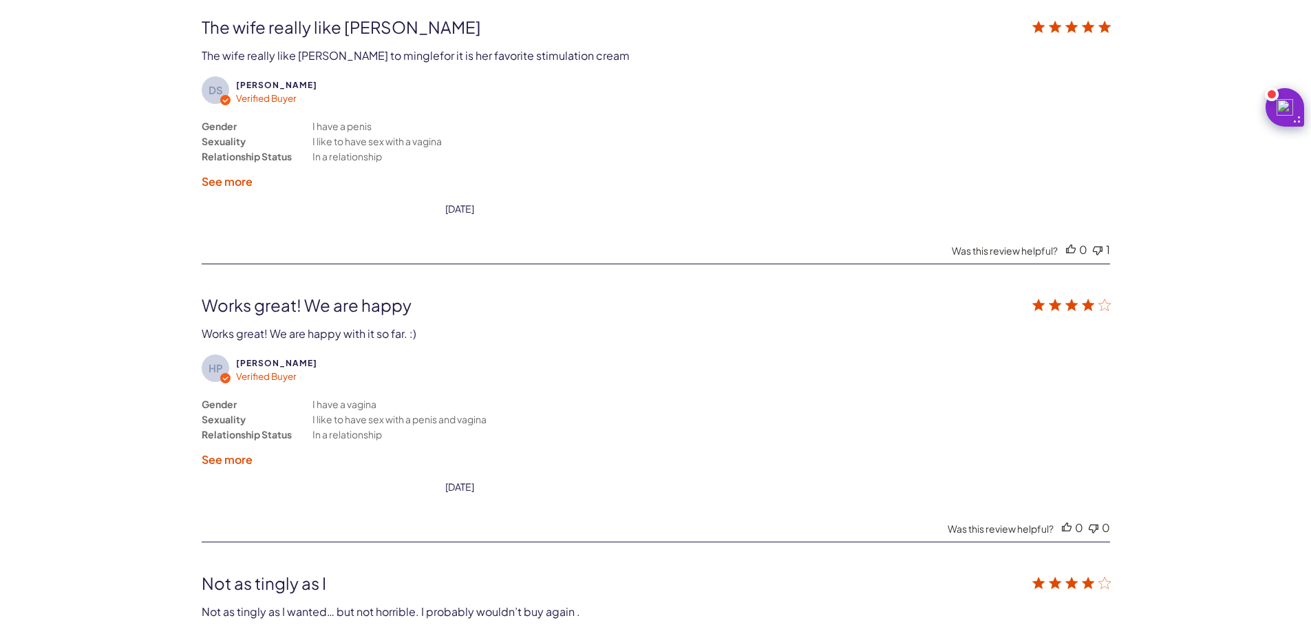
scroll to position [2621, 0]
